Goal: Task Accomplishment & Management: Use online tool/utility

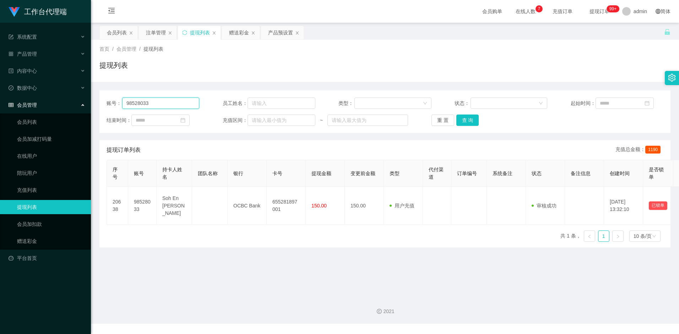
click at [167, 101] on input "98528033" at bounding box center [160, 103] width 77 height 11
click at [472, 119] on button "查 询" at bounding box center [467, 120] width 23 height 11
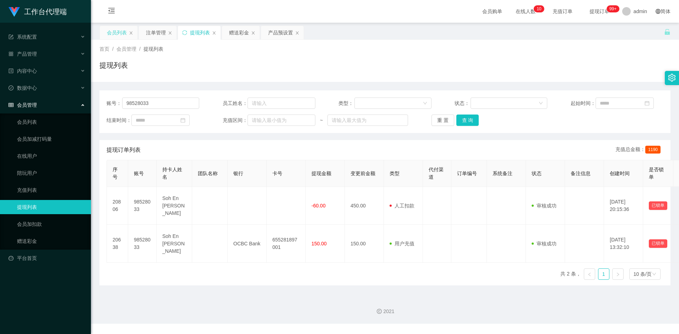
click at [113, 29] on div "会员列表" at bounding box center [117, 32] width 20 height 13
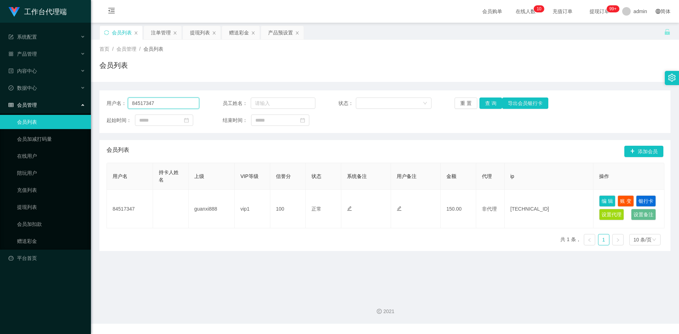
drag, startPoint x: 164, startPoint y: 102, endPoint x: 60, endPoint y: 106, distance: 103.8
click at [60, 106] on section "工作台代理端 系统配置 产品管理 产品列表 产品预设置 开奖记录 注单管理 即时注单 内容中心 数据中心 会员管理 会员列表 会员加减打码量 在线用户 陪玩用…" at bounding box center [339, 162] width 679 height 324
paste input "98528033"
type input "98528033"
click at [492, 103] on button "查 询" at bounding box center [490, 103] width 23 height 11
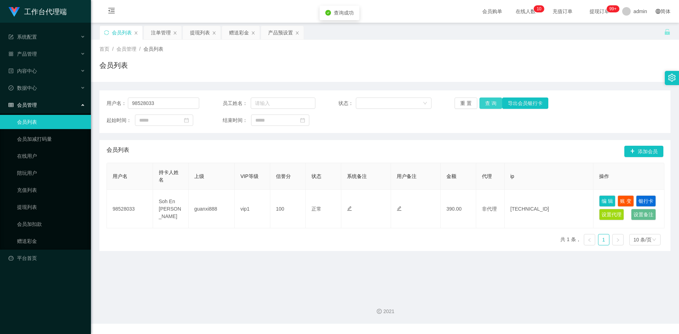
click at [492, 102] on button "查 询" at bounding box center [490, 103] width 23 height 11
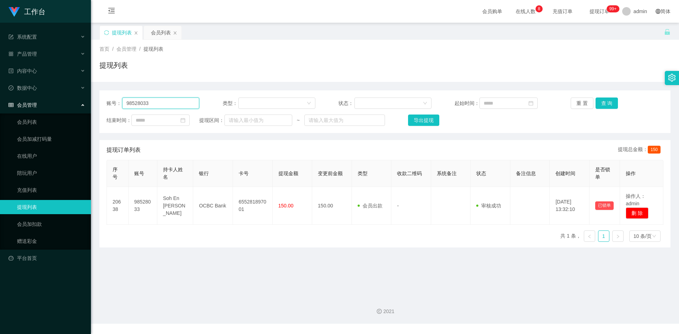
click at [158, 104] on input "98528033" at bounding box center [160, 103] width 77 height 11
click at [604, 104] on button "查 询" at bounding box center [606, 103] width 23 height 11
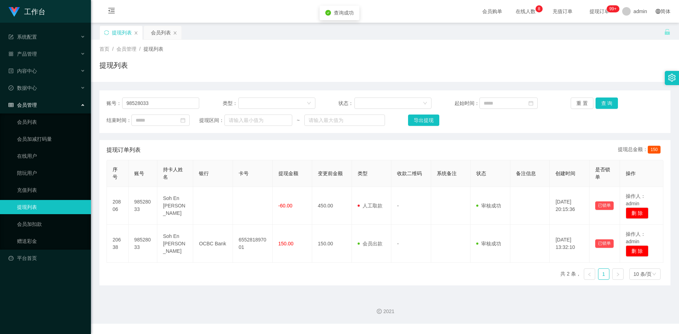
click at [301, 277] on div "序号 账号 持卡人姓名 银行 卡号 提现金额 变更前金额 类型 收款二维码 系统备注 状态 备注信息 创建时间 是否锁单 操作 20806 98528033 …" at bounding box center [384, 223] width 557 height 126
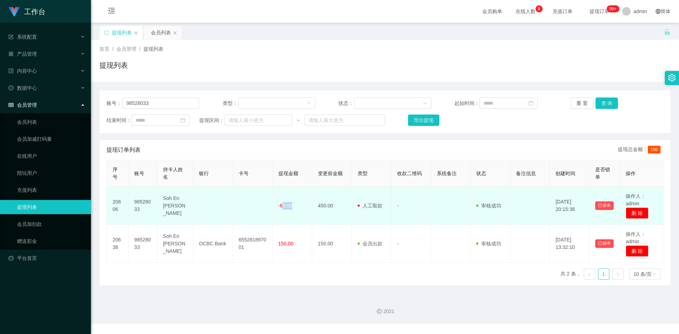
drag, startPoint x: 282, startPoint y: 203, endPoint x: 298, endPoint y: 203, distance: 16.3
click at [298, 203] on td "-60.00" at bounding box center [293, 206] width 40 height 38
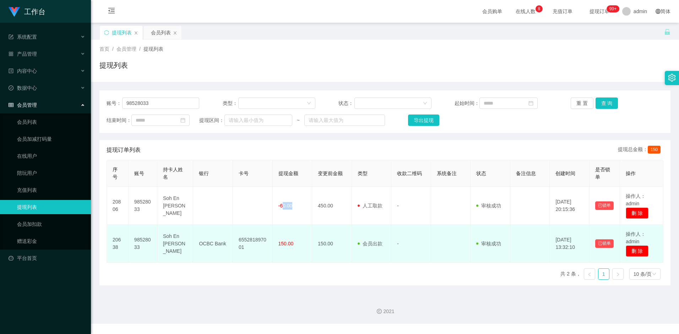
click at [301, 224] on td "-60.00" at bounding box center [293, 206] width 40 height 38
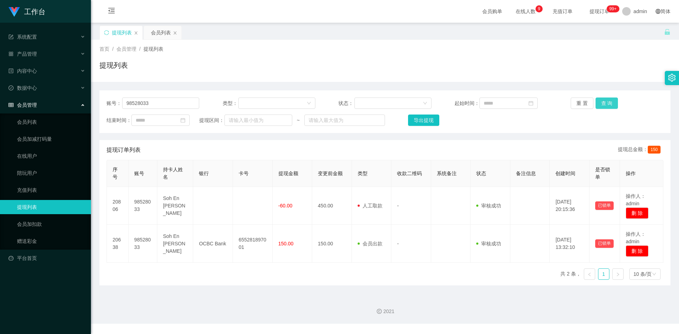
click at [611, 102] on button "查 询" at bounding box center [606, 103] width 23 height 11
click at [602, 104] on button "查 询" at bounding box center [606, 103] width 23 height 11
click at [231, 145] on div "提现订单列表 提现总金额： 150" at bounding box center [384, 150] width 557 height 20
click at [179, 103] on input "98528033" at bounding box center [160, 103] width 77 height 11
drag, startPoint x: 158, startPoint y: 100, endPoint x: 107, endPoint y: 98, distance: 51.2
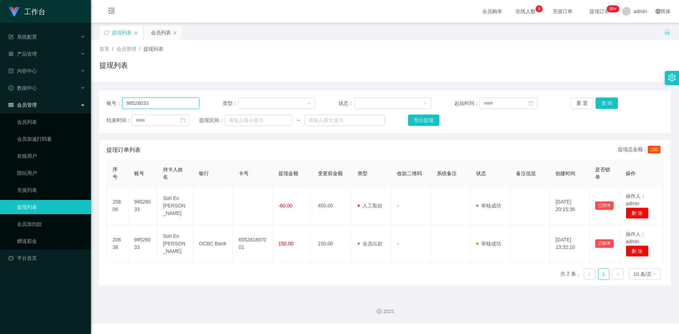
click at [107, 98] on div "账号： 98528033" at bounding box center [152, 103] width 93 height 11
click at [161, 103] on input "98528033" at bounding box center [160, 103] width 77 height 11
click at [607, 105] on button "查 询" at bounding box center [606, 103] width 23 height 11
click at [378, 147] on div "提现订单列表 提现总金额： 150" at bounding box center [384, 150] width 557 height 20
click at [168, 104] on input "98528033" at bounding box center [160, 103] width 77 height 11
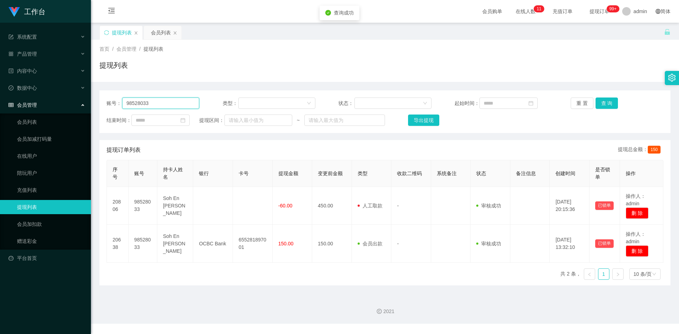
drag, startPoint x: 167, startPoint y: 104, endPoint x: 84, endPoint y: 105, distance: 83.1
click at [84, 105] on section "工作台 系统配置 产品管理 内容中心 数据中心 会员管理 会员列表 会员加减打码量 在线用户 陪玩用户 充值列表 提现列表 会员加扣款 赠送彩金 平台首页 保…" at bounding box center [339, 162] width 679 height 324
click at [606, 100] on button "查 询" at bounding box center [606, 103] width 23 height 11
drag, startPoint x: 521, startPoint y: 155, endPoint x: 610, endPoint y: 122, distance: 95.0
click at [522, 155] on div "提现订单列表 提现总金额： 150" at bounding box center [384, 150] width 557 height 20
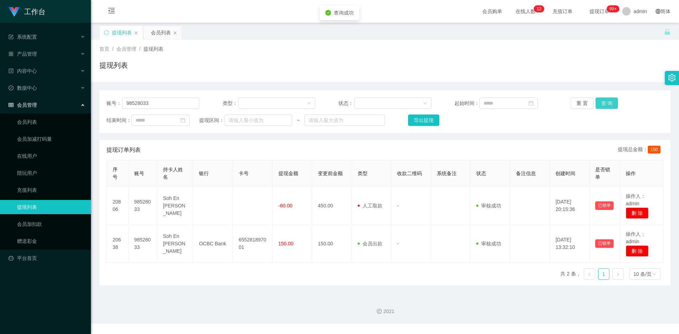
click at [608, 102] on button "查 询" at bounding box center [606, 103] width 23 height 11
click at [538, 135] on div "账号： 98528033 类型： 状态： 起始时间： 重 置 查 询 结束时间： 提现区间： ~ 导出提现 提现订单列表 提现总金额： 150 序号 账号 持…" at bounding box center [384, 188] width 571 height 195
click at [603, 104] on button "查 询" at bounding box center [606, 103] width 23 height 11
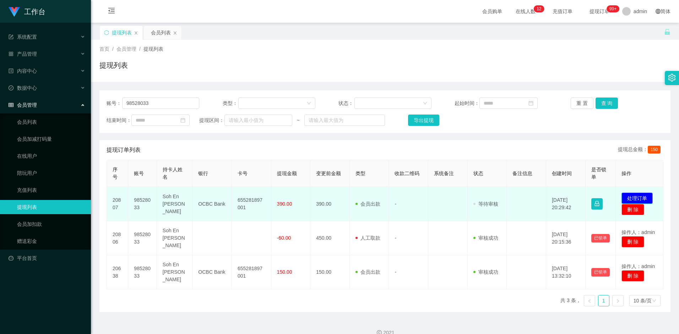
click at [626, 195] on button "处理订单" at bounding box center [636, 198] width 31 height 11
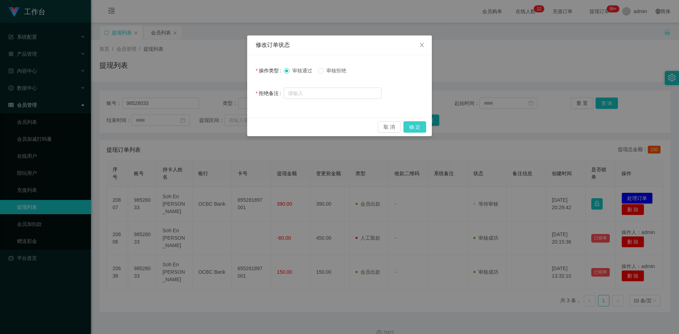
click at [411, 125] on button "确 定" at bounding box center [414, 126] width 23 height 11
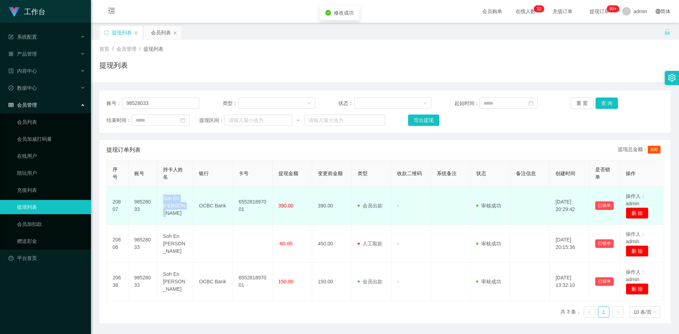
drag, startPoint x: 163, startPoint y: 202, endPoint x: 175, endPoint y: 209, distance: 13.2
click at [175, 209] on td "Soh En [PERSON_NAME]" at bounding box center [175, 206] width 36 height 38
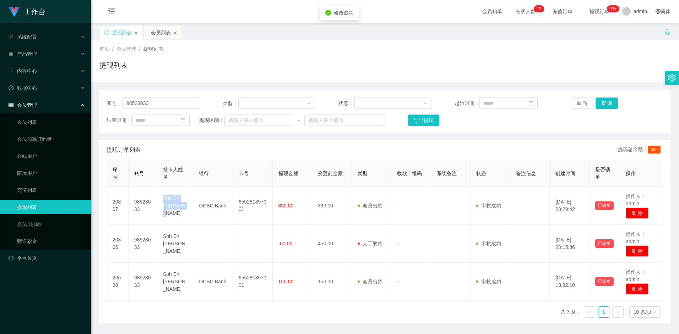
copy td "Soh En [PERSON_NAME]"
